Goal: Task Accomplishment & Management: Use online tool/utility

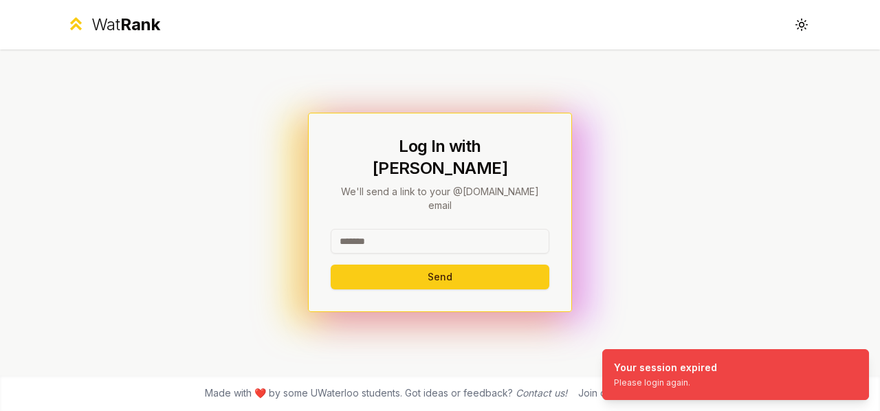
click at [481, 229] on input at bounding box center [440, 241] width 219 height 25
type input "********"
click at [331, 265] on button "Send" at bounding box center [440, 277] width 219 height 25
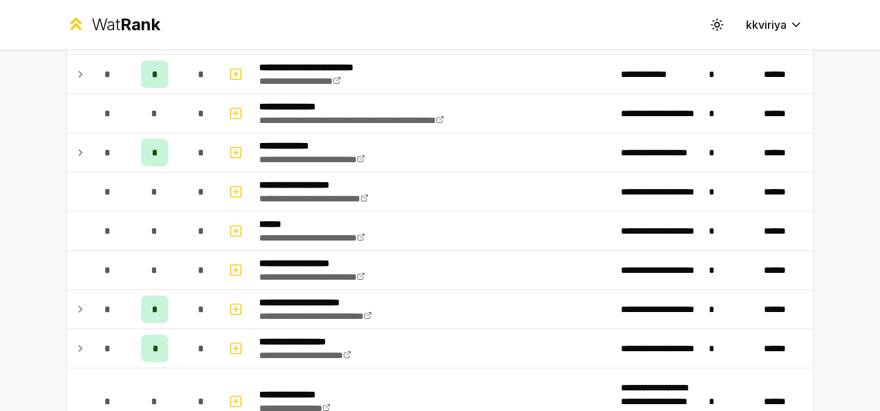
scroll to position [846, 0]
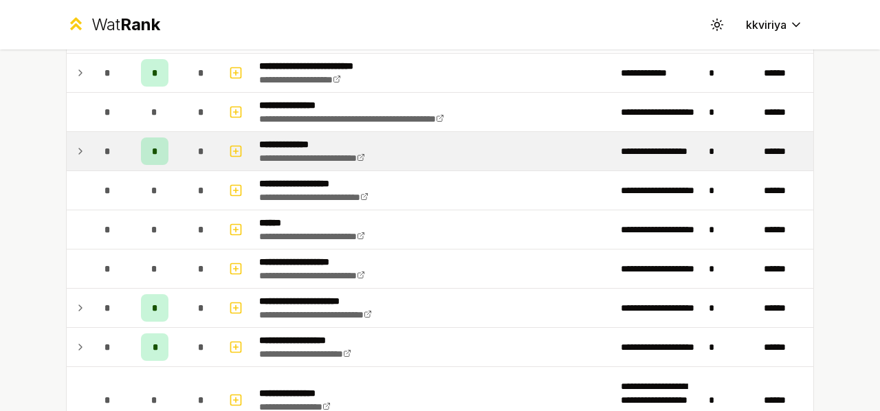
click at [78, 143] on icon at bounding box center [80, 151] width 11 height 17
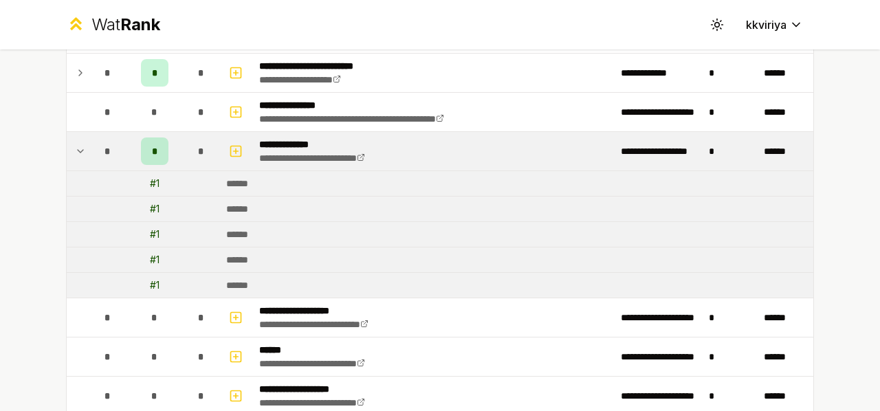
click at [78, 143] on icon at bounding box center [80, 151] width 11 height 17
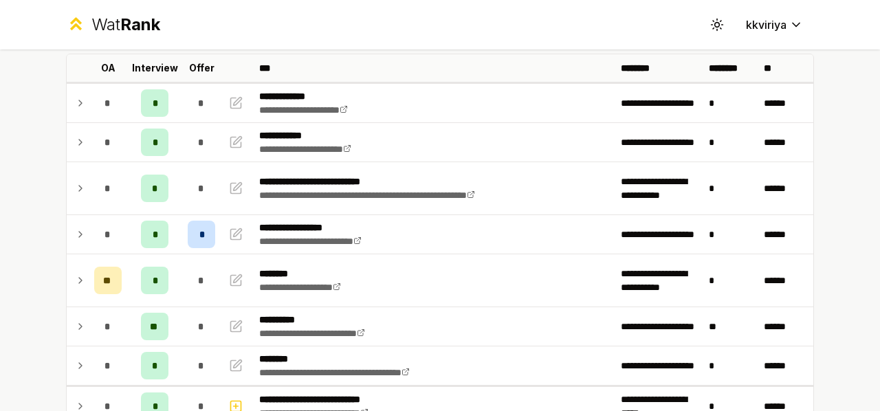
scroll to position [0, 0]
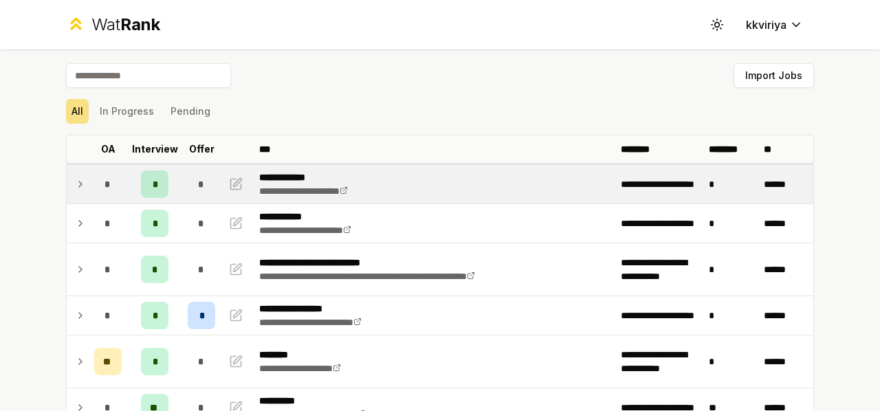
click at [77, 177] on icon at bounding box center [80, 184] width 11 height 17
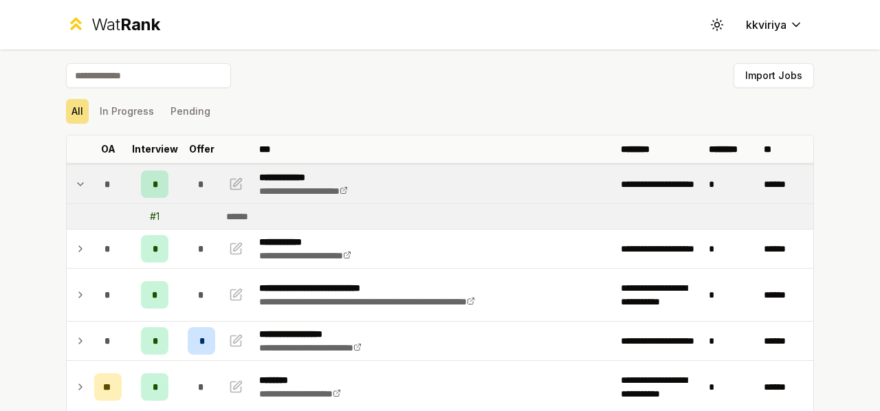
click at [77, 177] on icon at bounding box center [80, 184] width 11 height 17
